Goal: Check status

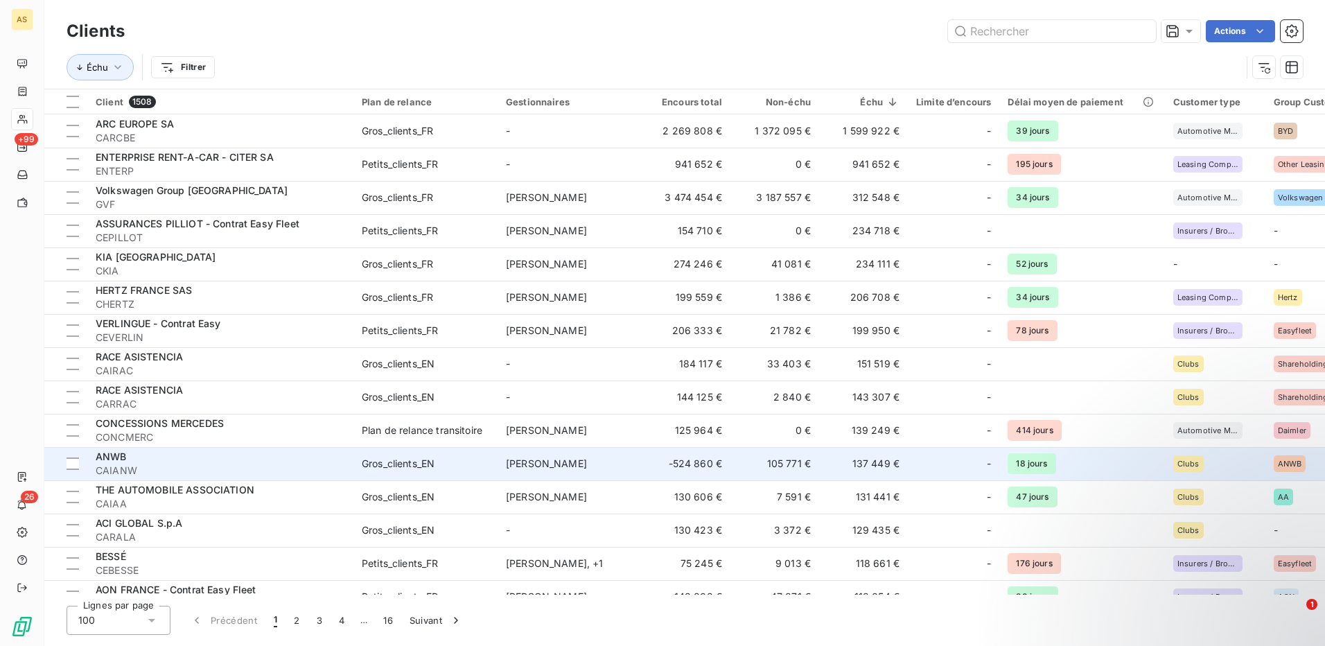
scroll to position [277, 0]
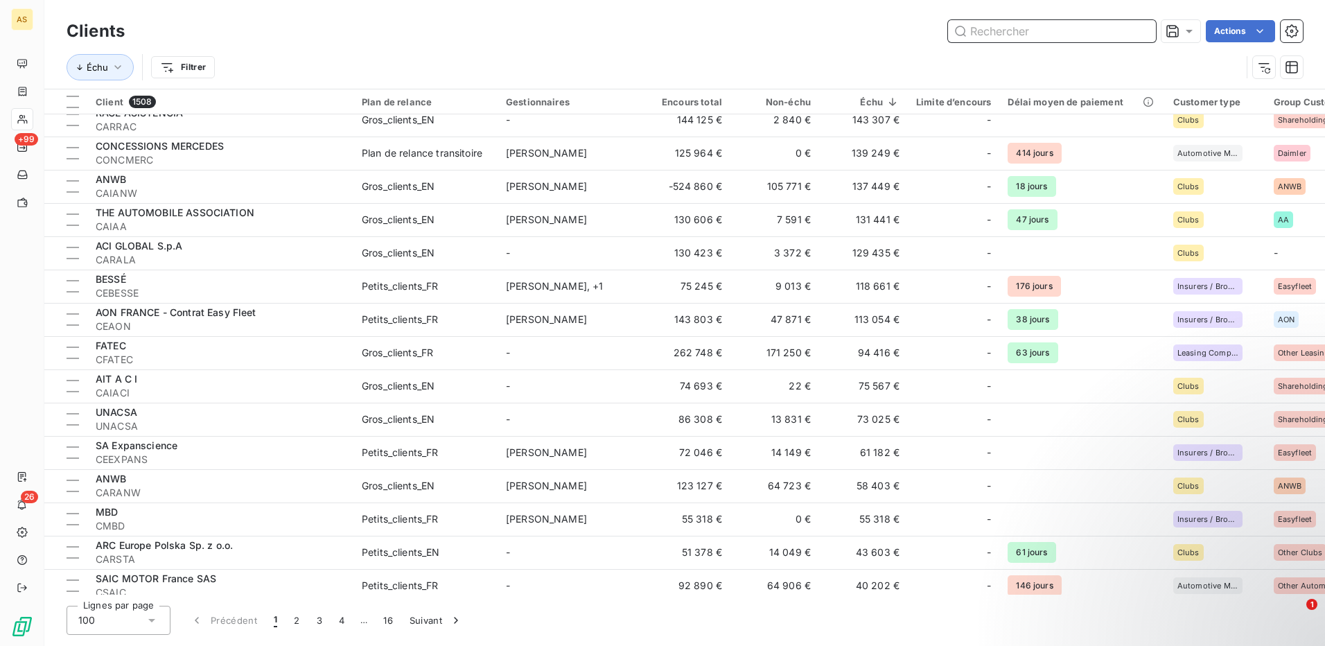
click at [971, 27] on input "text" at bounding box center [1052, 31] width 208 height 22
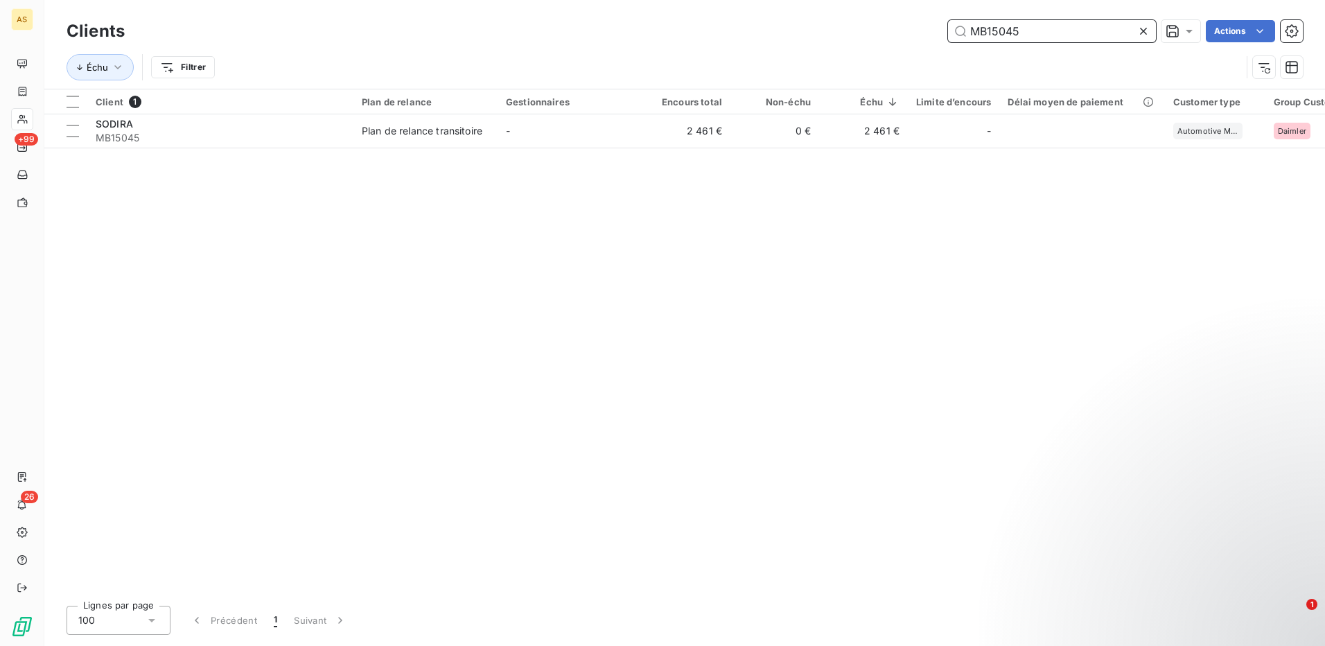
scroll to position [0, 0]
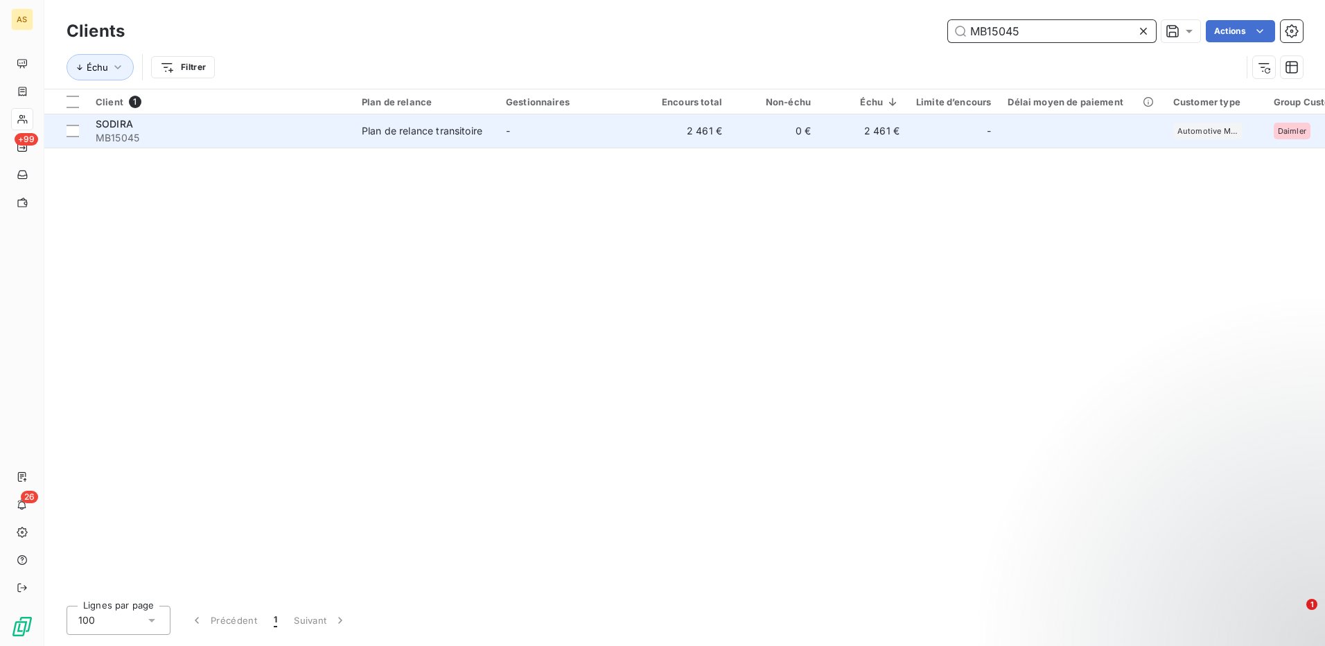
type input "MB15045"
click at [412, 125] on div "Plan de relance transitoire" at bounding box center [422, 131] width 121 height 14
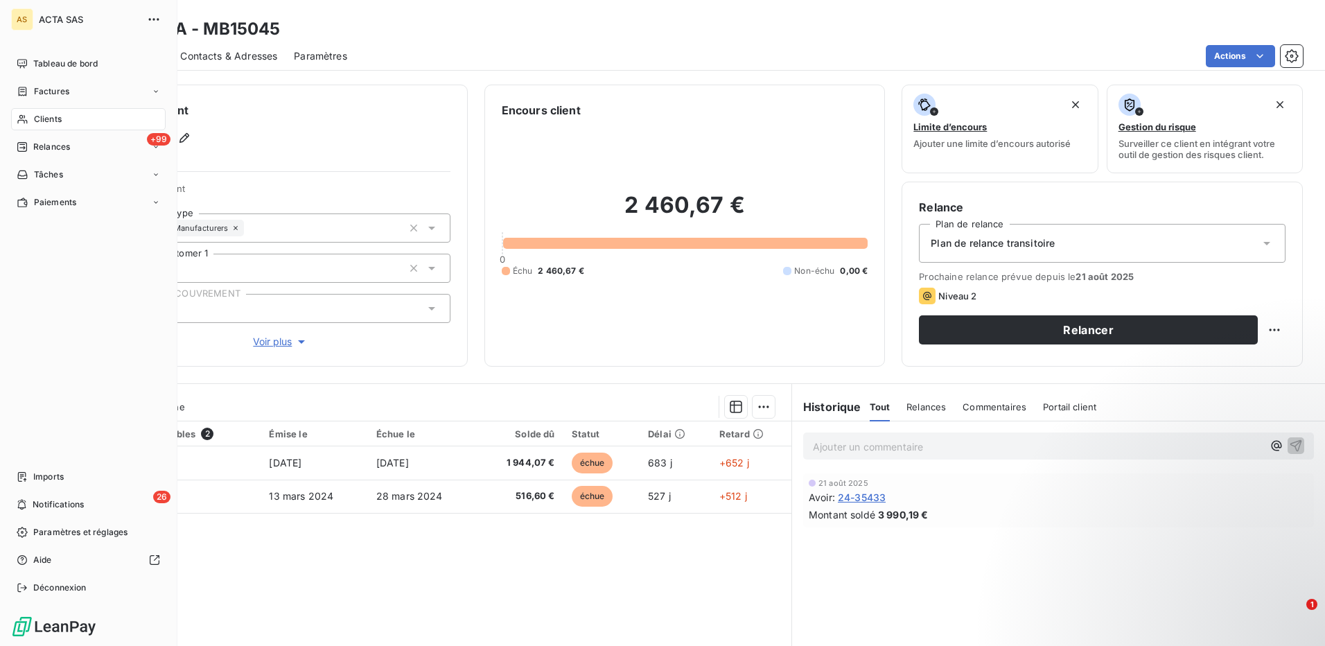
click at [31, 118] on div "Clients" at bounding box center [88, 119] width 155 height 22
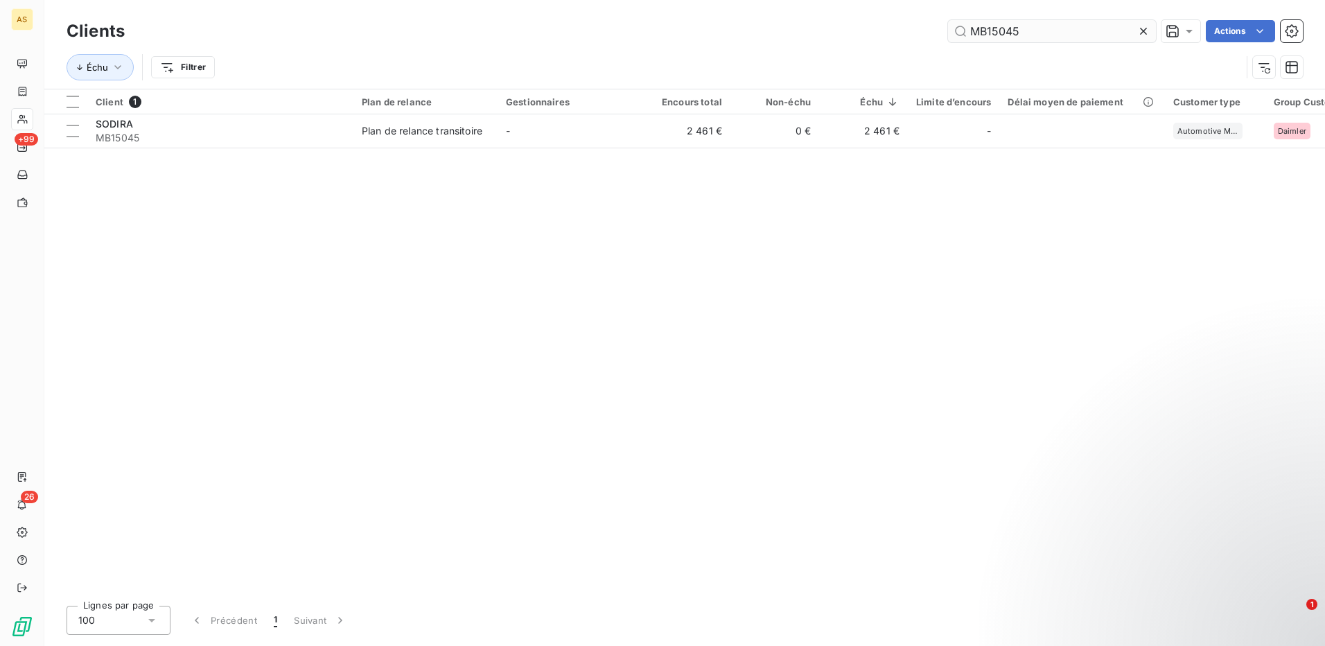
drag, startPoint x: 1018, startPoint y: 35, endPoint x: 957, endPoint y: 39, distance: 61.1
click at [957, 39] on input "MB15045" at bounding box center [1052, 31] width 208 height 22
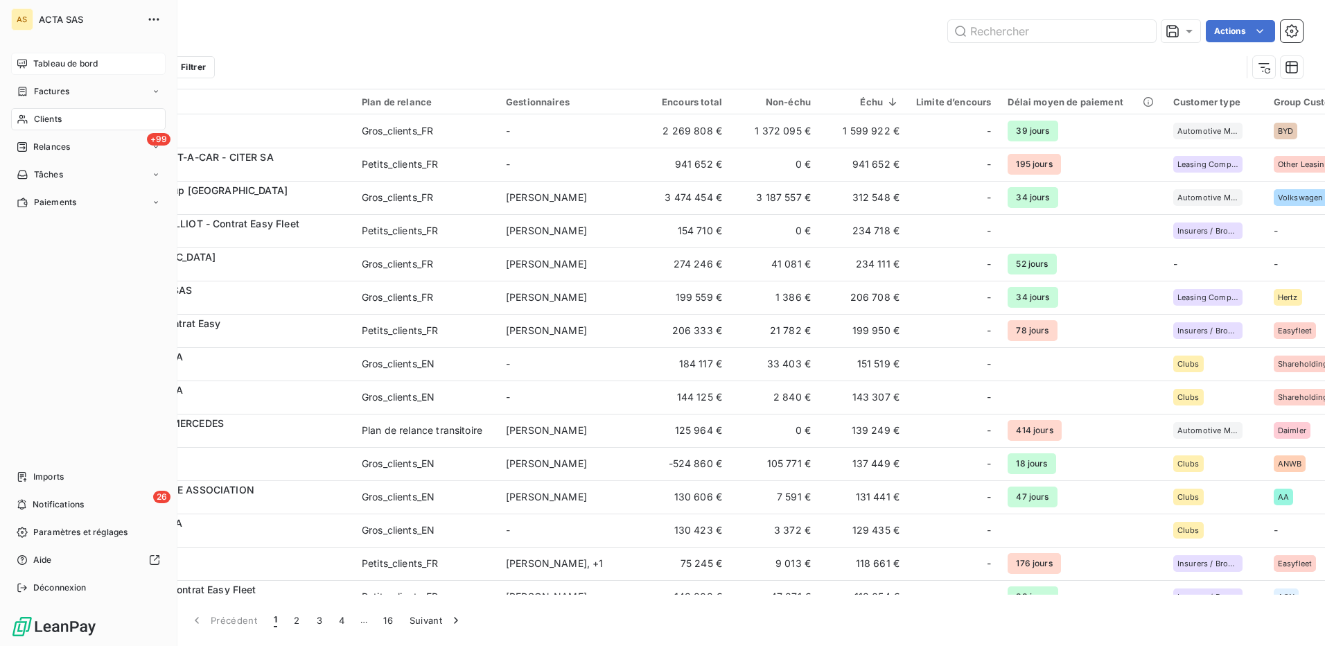
click at [53, 58] on span "Tableau de bord" at bounding box center [65, 64] width 64 height 12
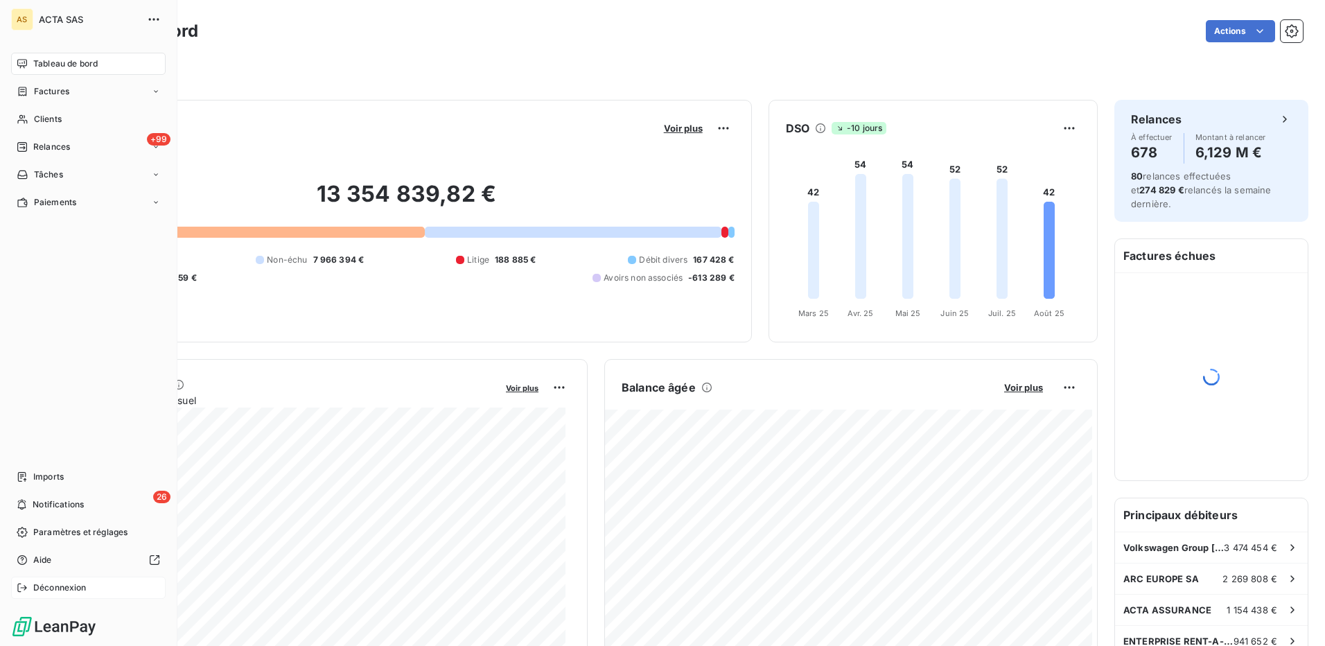
click at [55, 591] on span "Déconnexion" at bounding box center [59, 588] width 53 height 12
